Goal: Task Accomplishment & Management: Use online tool/utility

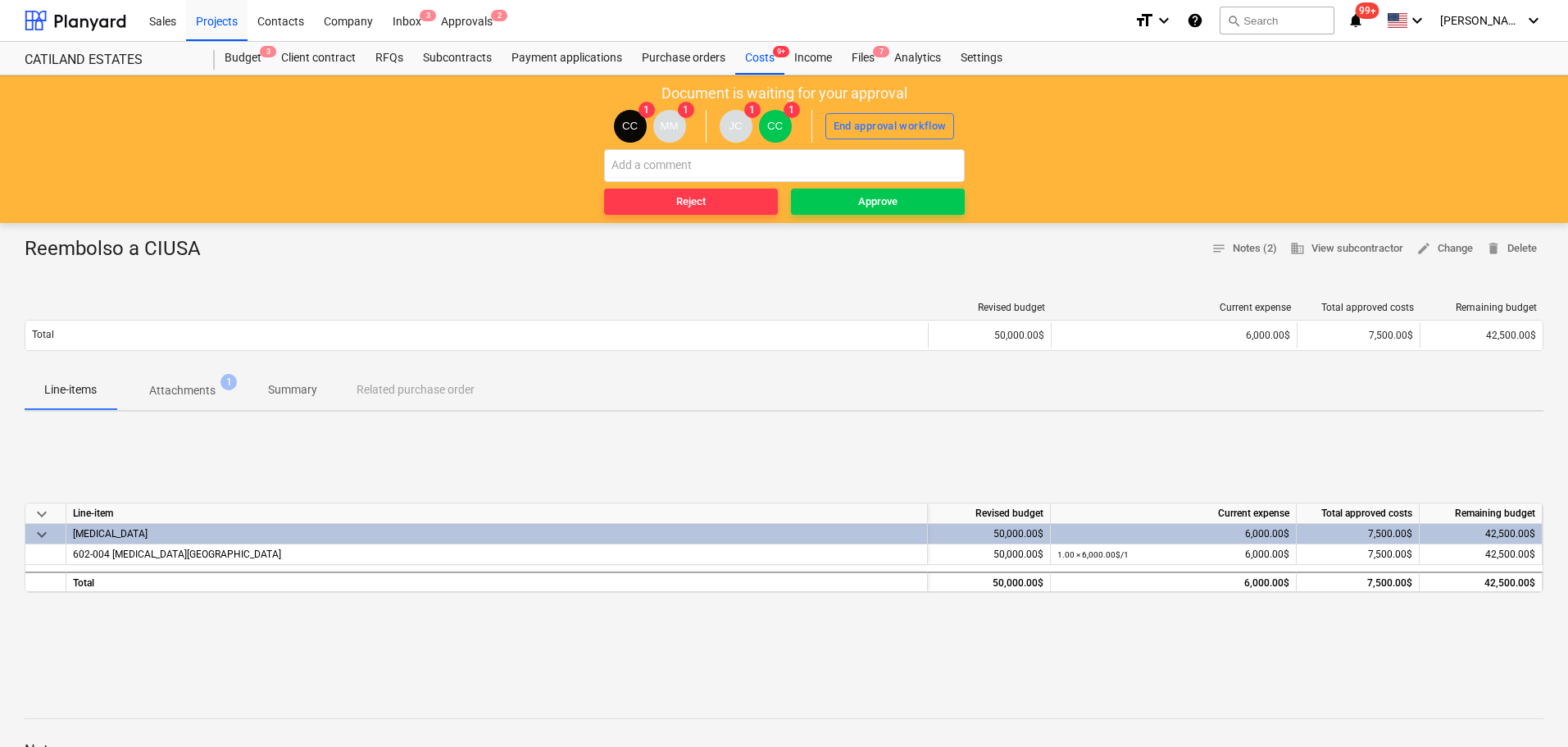
click at [181, 391] on p "Attachments" at bounding box center [183, 391] width 67 height 17
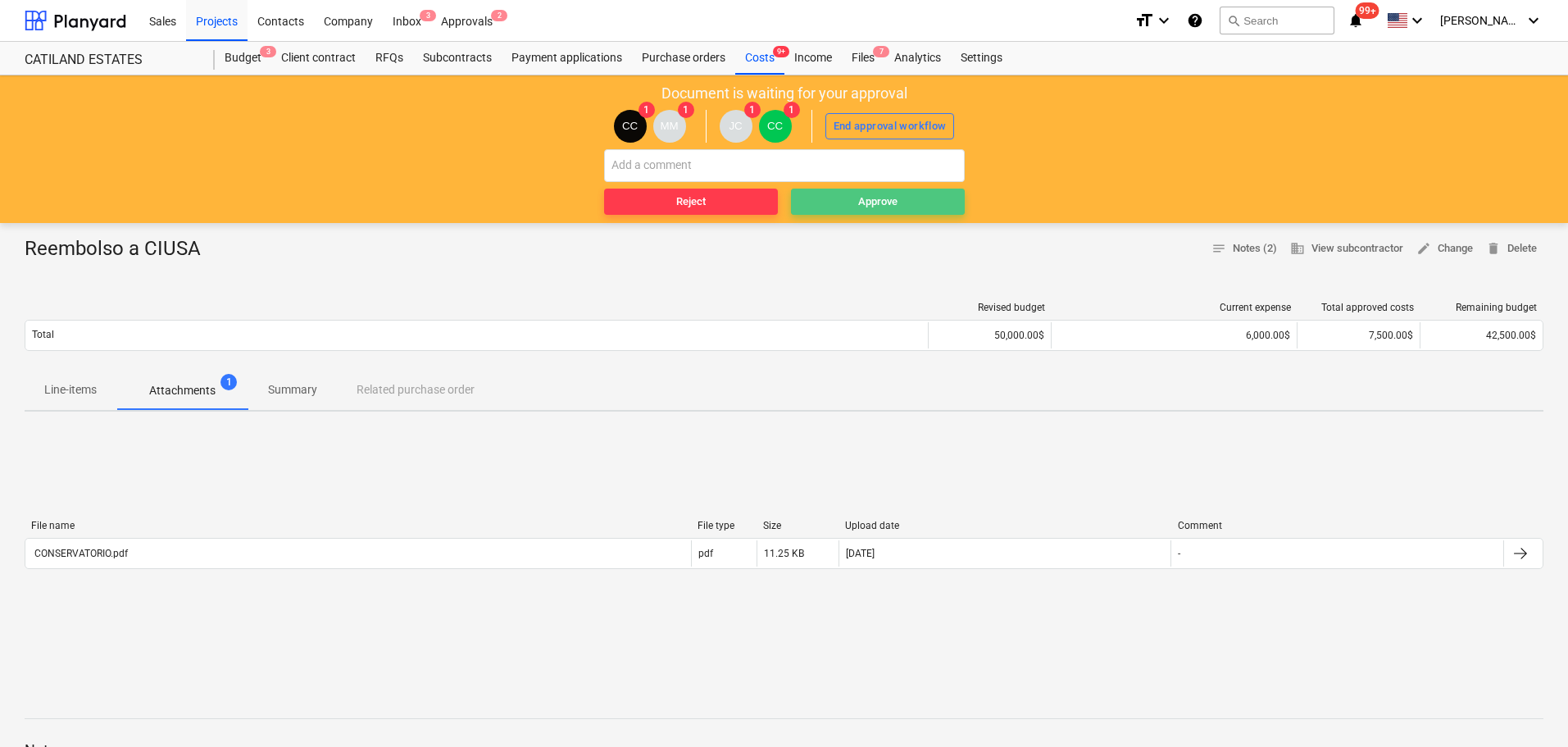
click at [843, 196] on span "Approve" at bounding box center [877, 202] width 161 height 19
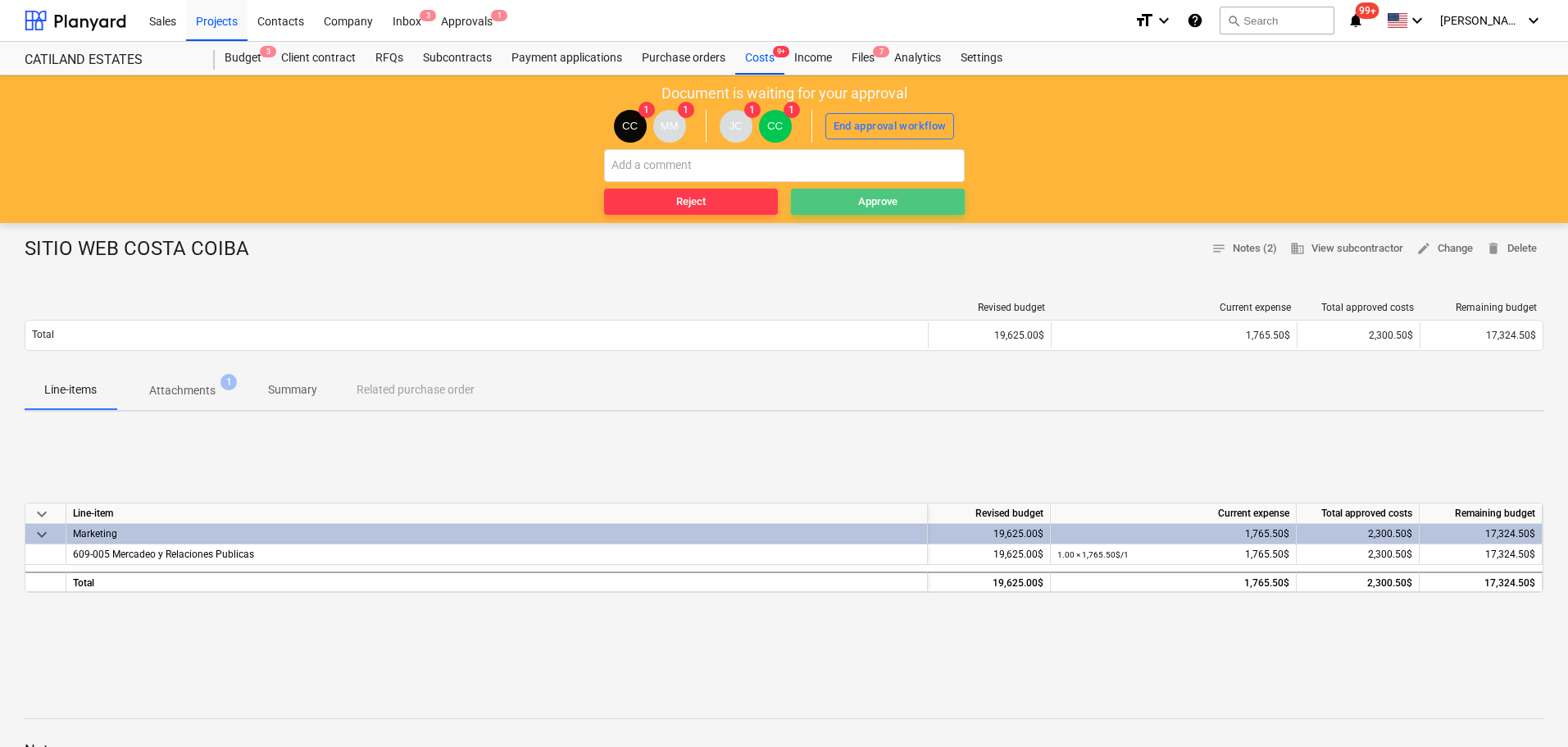
click at [860, 196] on div "Approve" at bounding box center [877, 202] width 39 height 19
